Goal: Task Accomplishment & Management: Use online tool/utility

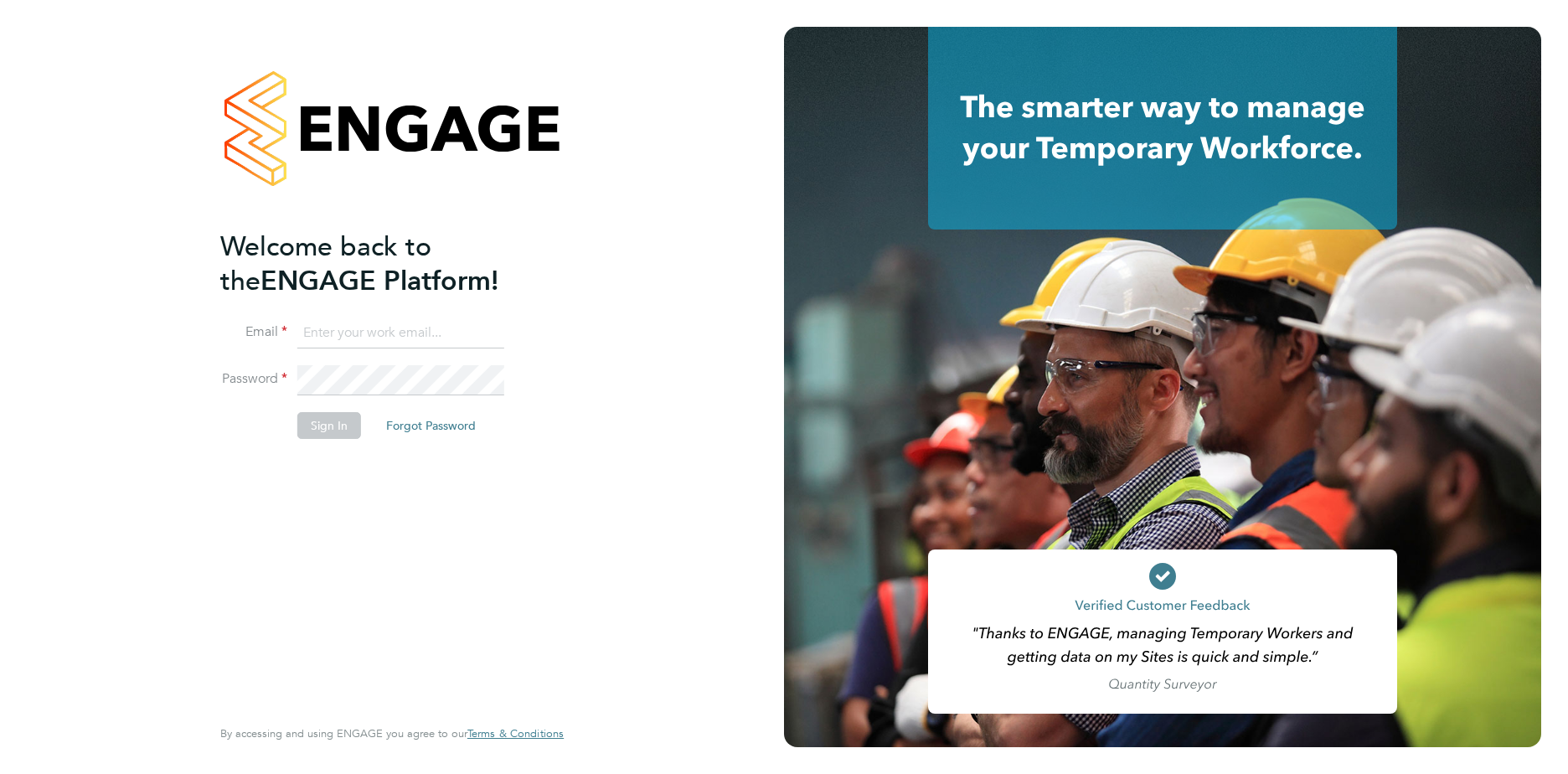
type input "edward.scullard@justice.gov.uk"
click at [539, 406] on li "Password" at bounding box center [384, 388] width 327 height 47
click at [349, 425] on button "Sign In" at bounding box center [330, 425] width 64 height 27
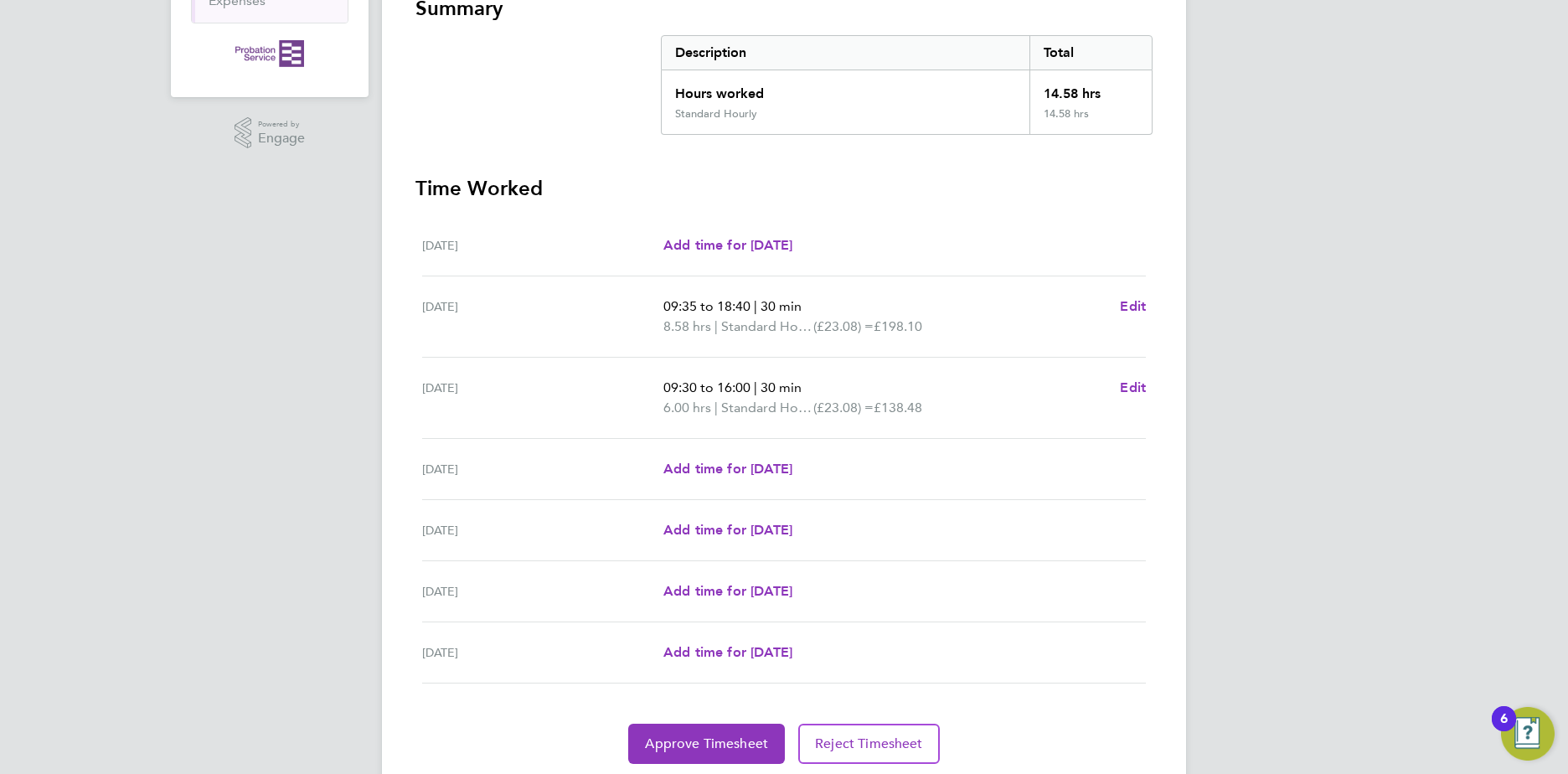
scroll to position [335, 0]
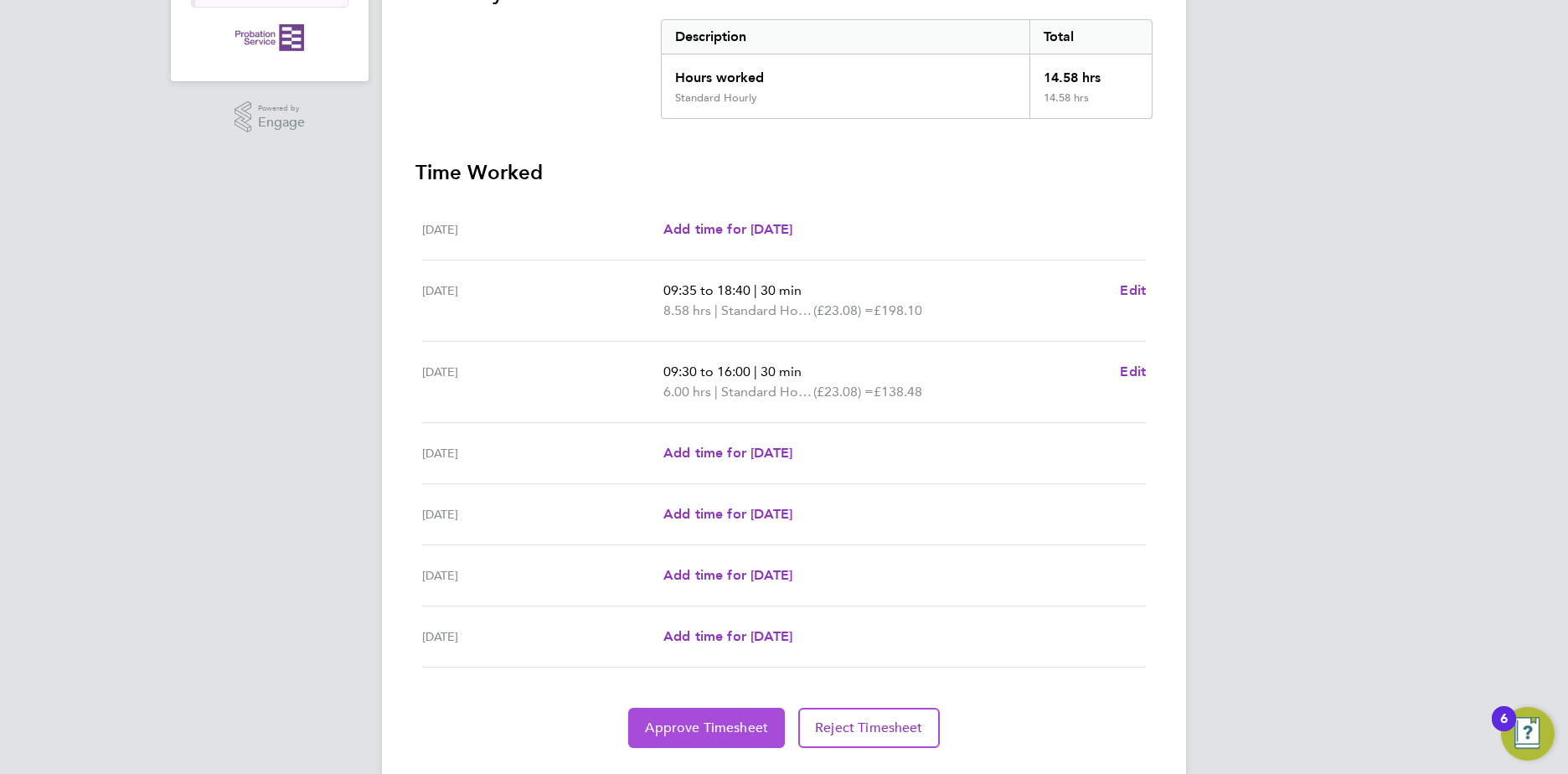
click at [687, 720] on span "Approve Timesheet" at bounding box center [706, 728] width 123 height 16
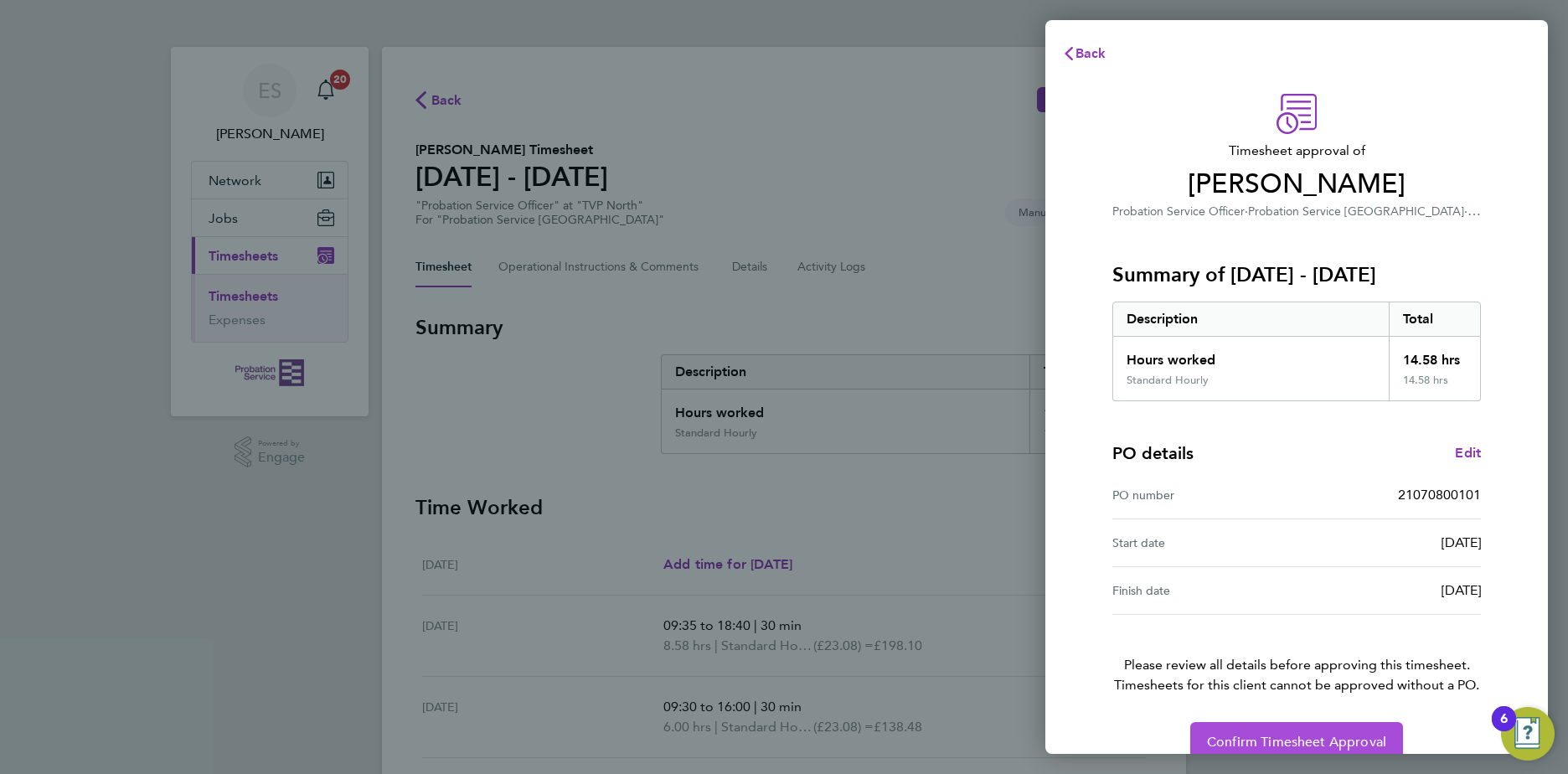
click at [1255, 729] on button "Confirm Timesheet Approval" at bounding box center [1296, 742] width 213 height 40
